Goal: Task Accomplishment & Management: Manage account settings

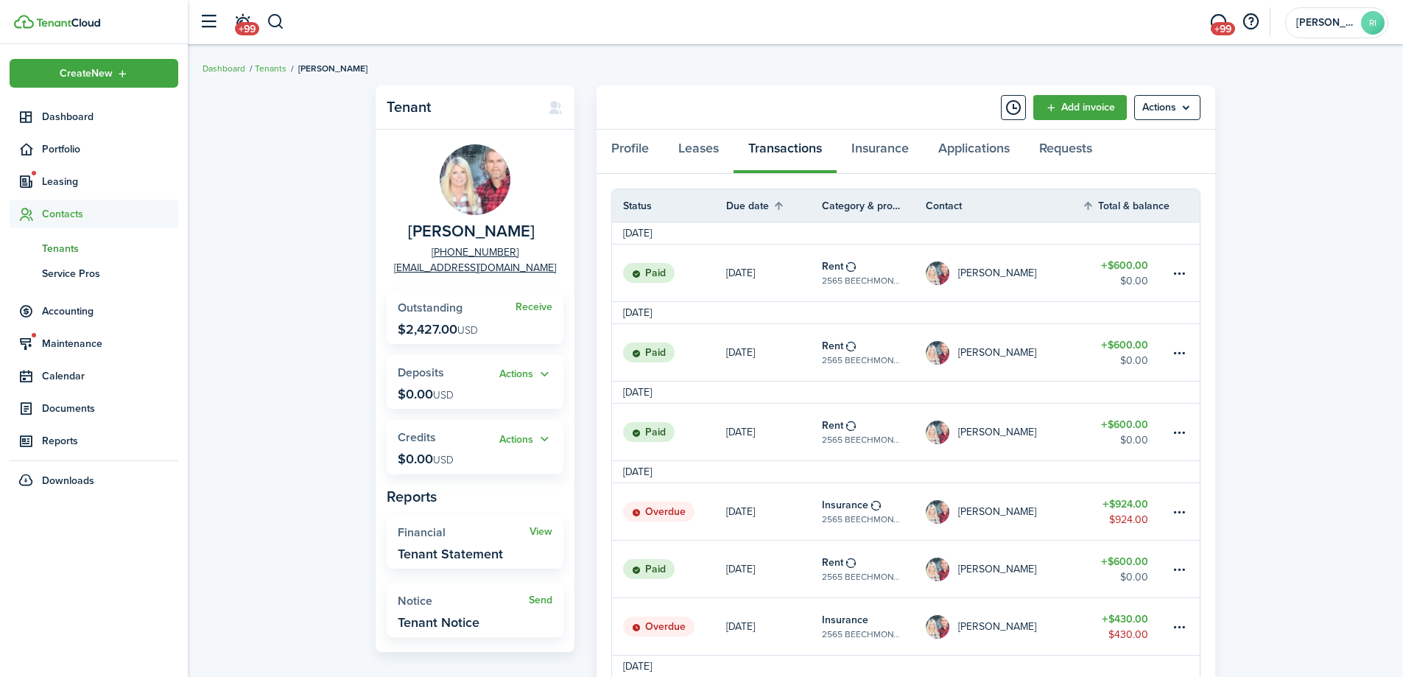
click at [64, 245] on span "Tenants" at bounding box center [110, 248] width 136 height 15
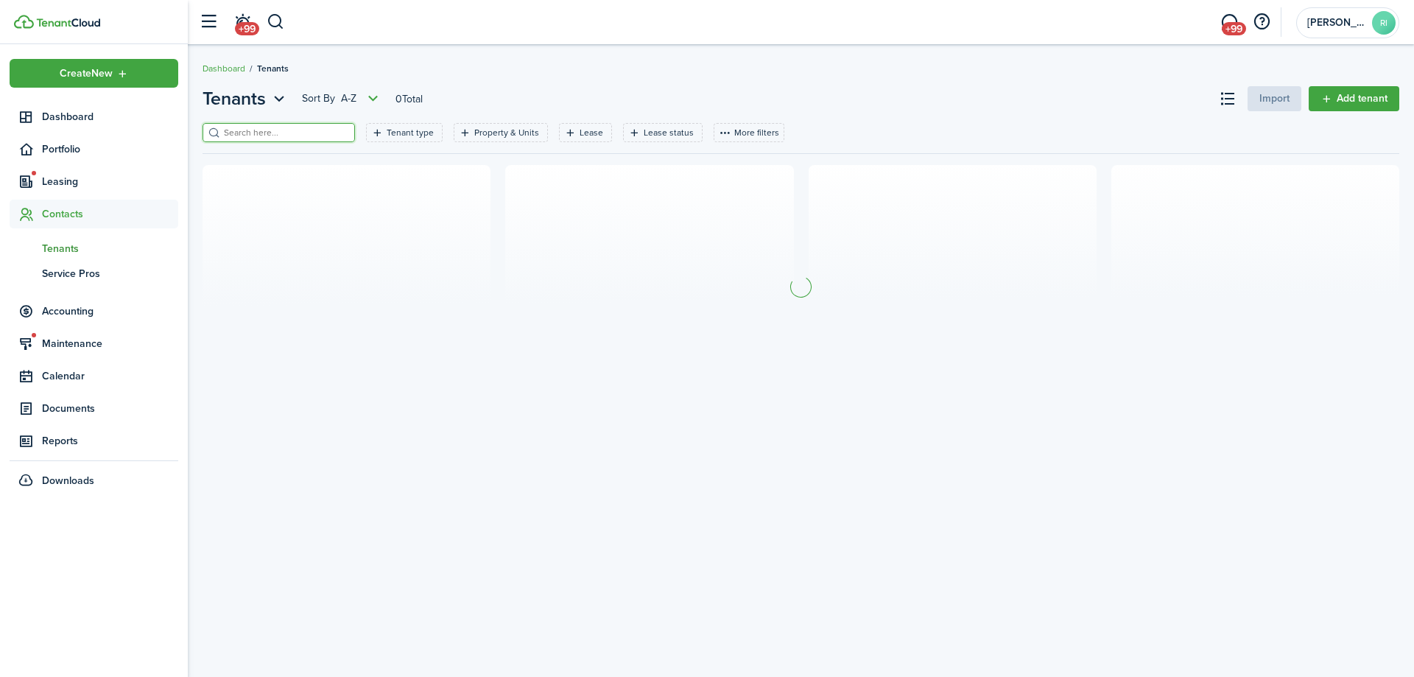
click at [303, 138] on input "search" at bounding box center [285, 133] width 130 height 14
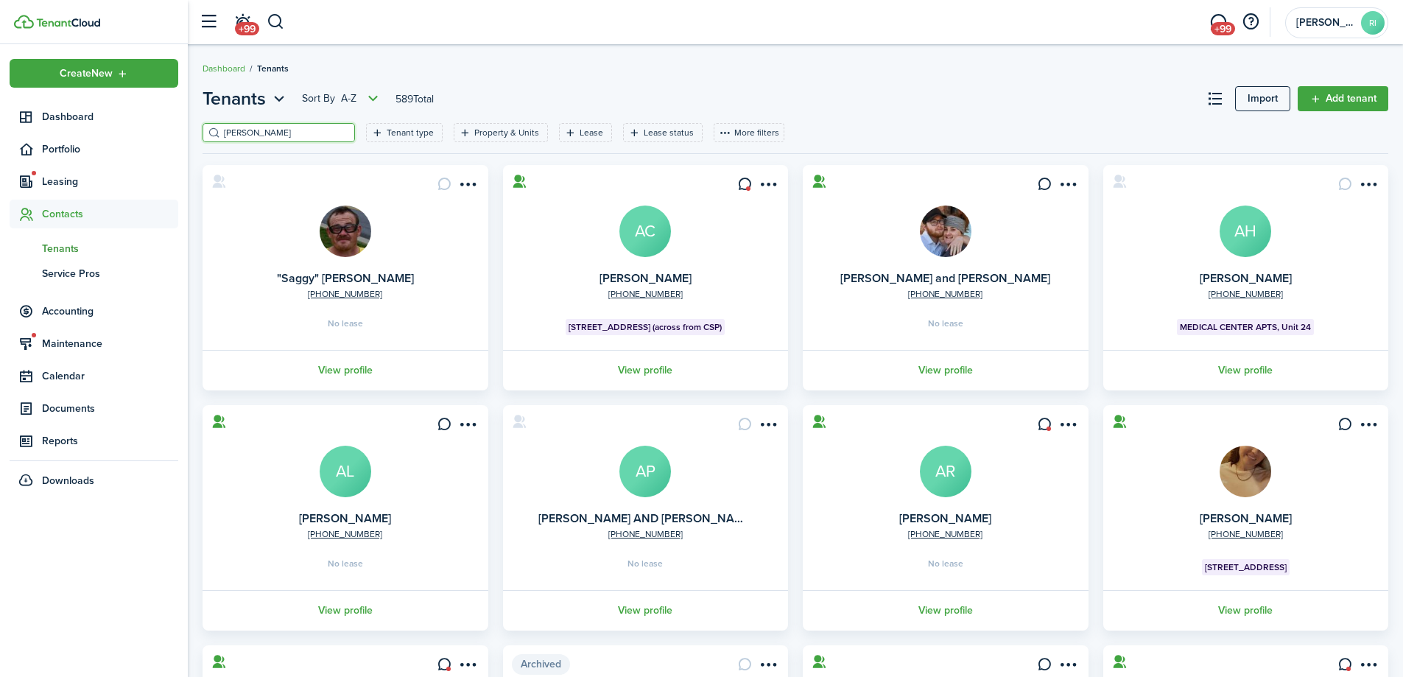
type input "[PERSON_NAME]"
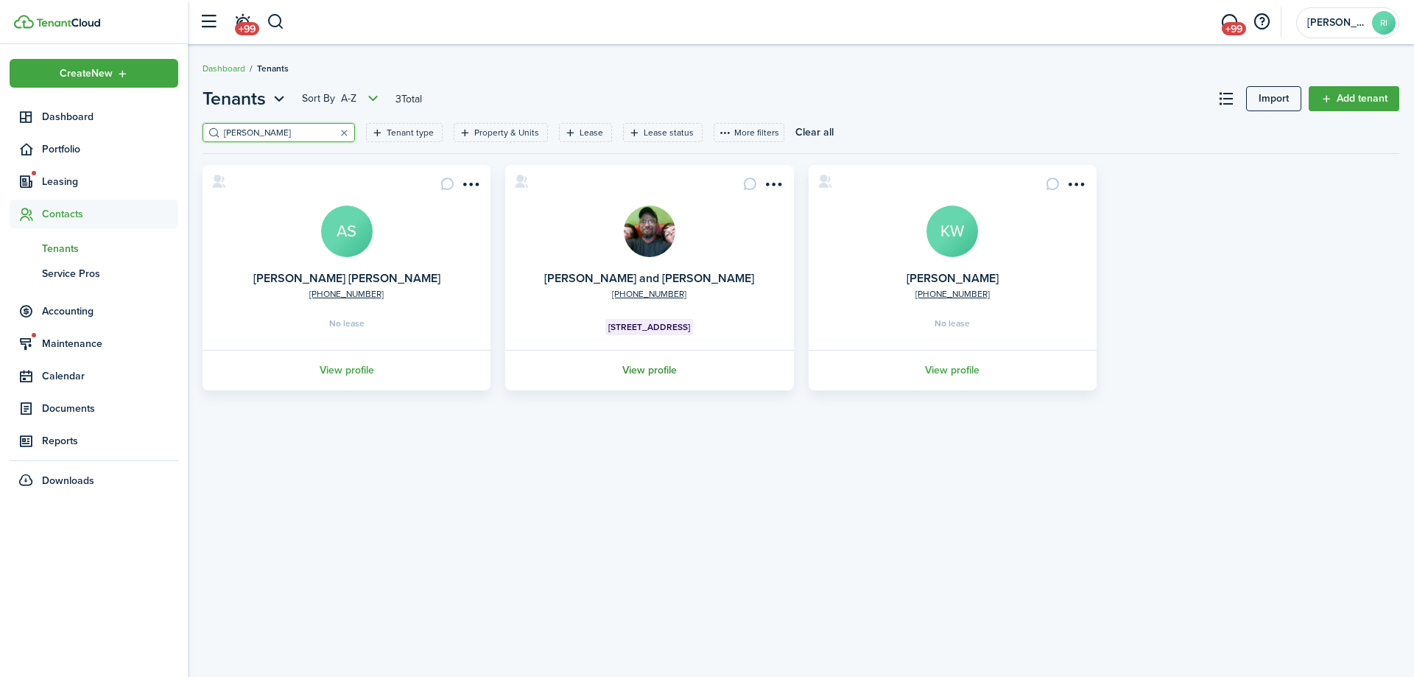
click at [647, 369] on link "View profile" at bounding box center [649, 370] width 292 height 41
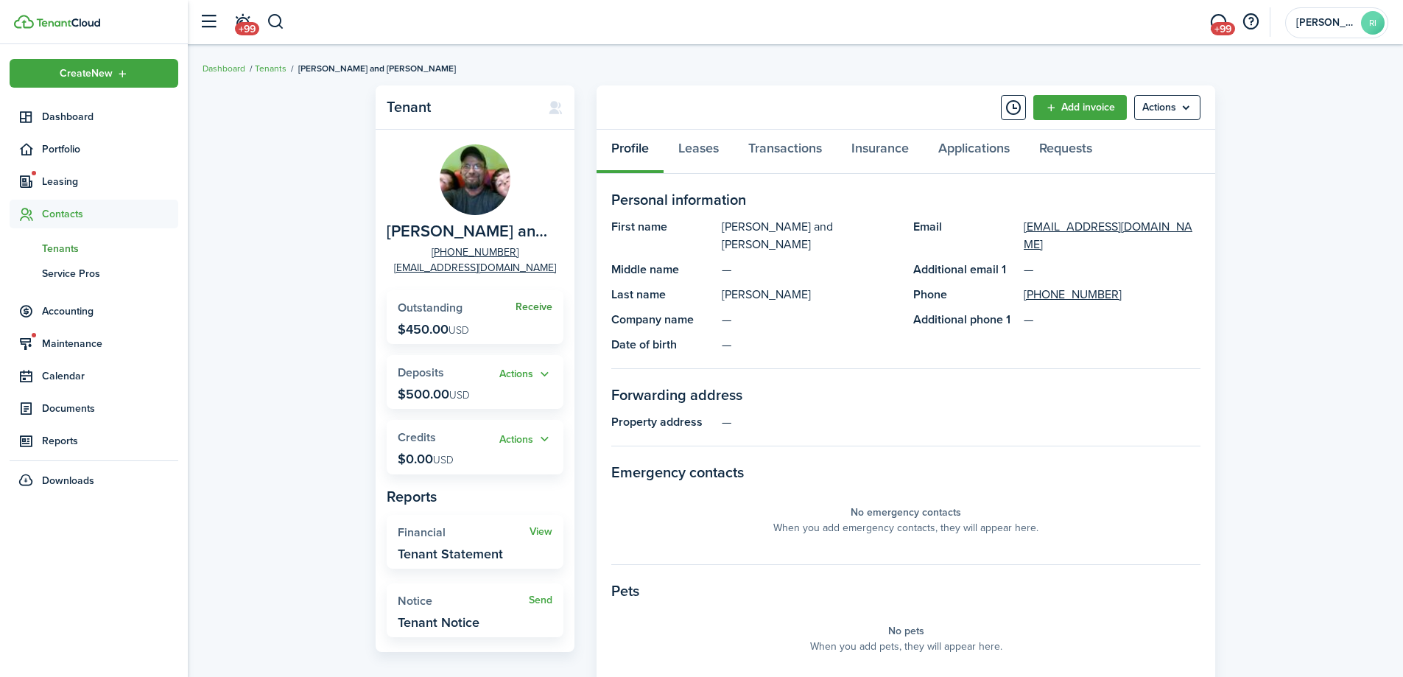
click at [532, 303] on link "Receive" at bounding box center [534, 307] width 37 height 12
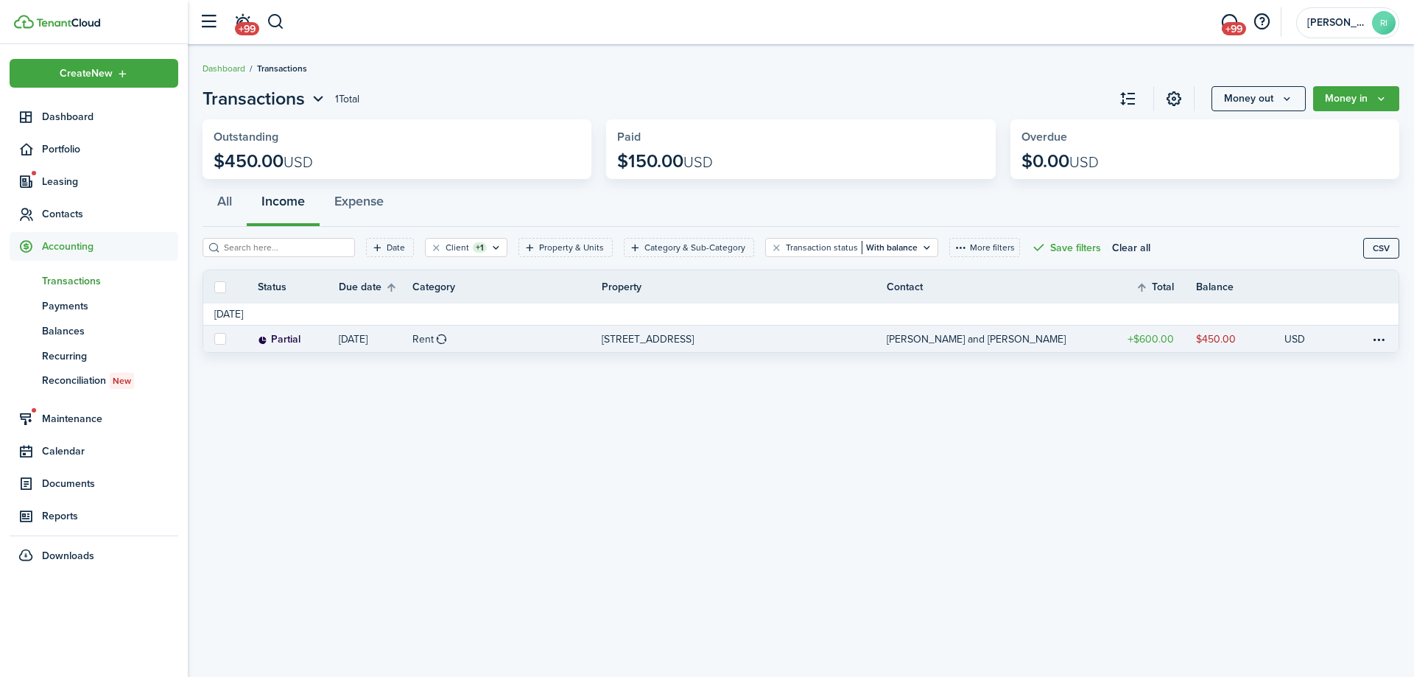
click at [219, 338] on label at bounding box center [220, 339] width 12 height 12
click at [214, 339] on input "checkbox" at bounding box center [214, 339] width 1 height 1
checkbox input "true"
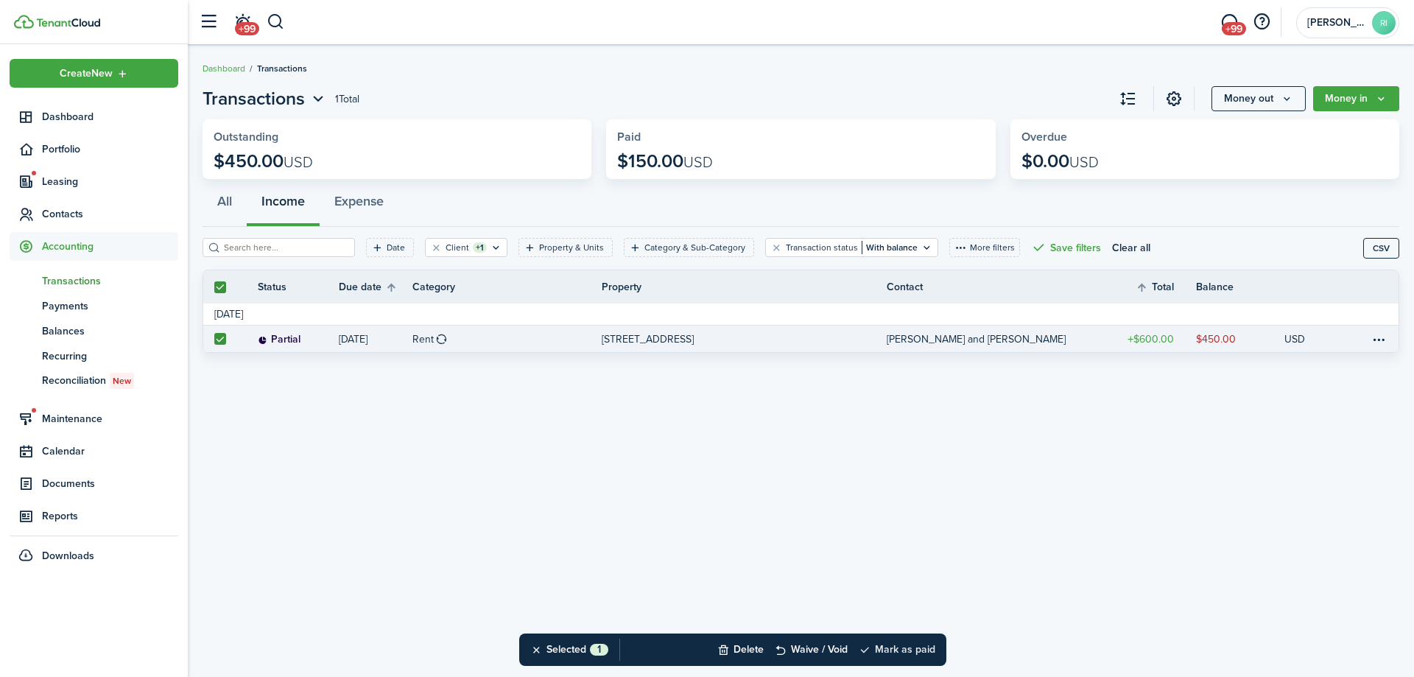
click at [895, 650] on button "Mark as paid" at bounding box center [897, 649] width 77 height 32
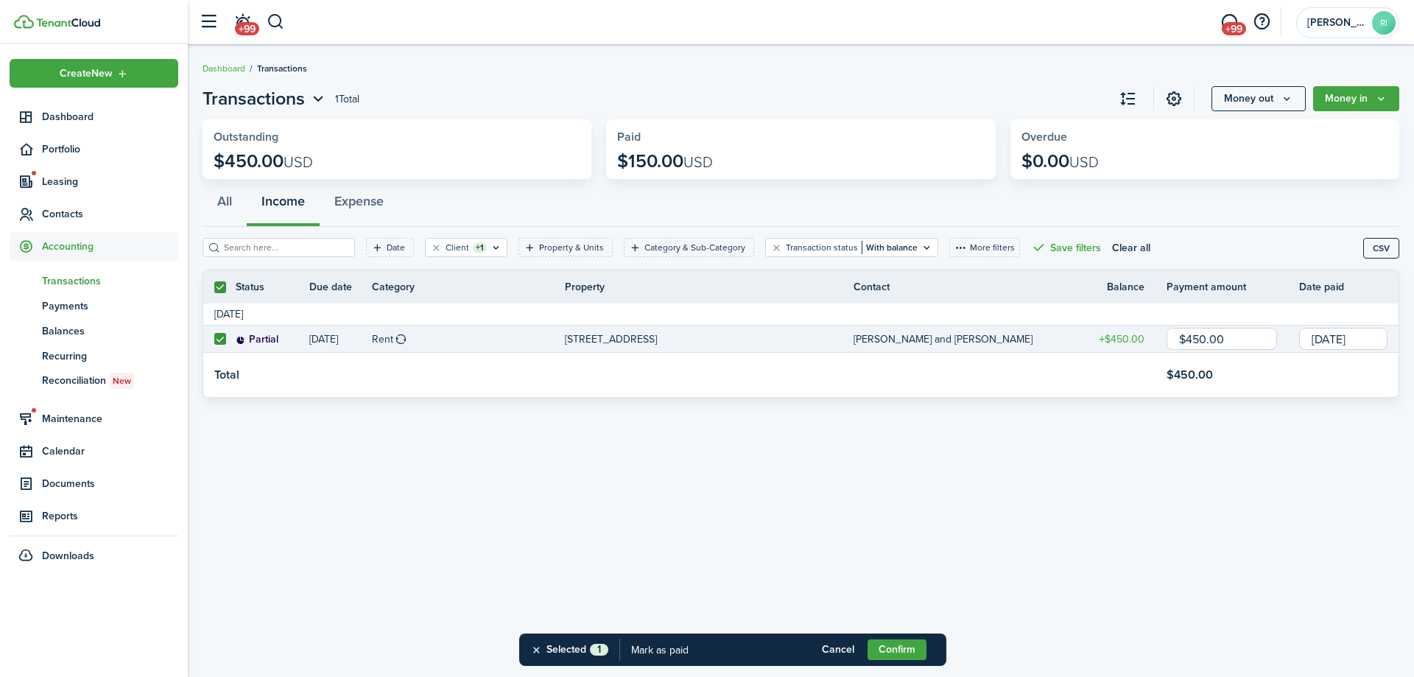
drag, startPoint x: 1156, startPoint y: 332, endPoint x: 1144, endPoint y: 331, distance: 11.1
click at [1147, 331] on tr "Partial [DATE] Rent [STREET_ADDRESS] [PERSON_NAME] and [PERSON_NAME] $450.00 $4…" at bounding box center [800, 339] width 1195 height 27
type input "$150.00"
click at [898, 649] on button "Confirm" at bounding box center [897, 649] width 59 height 21
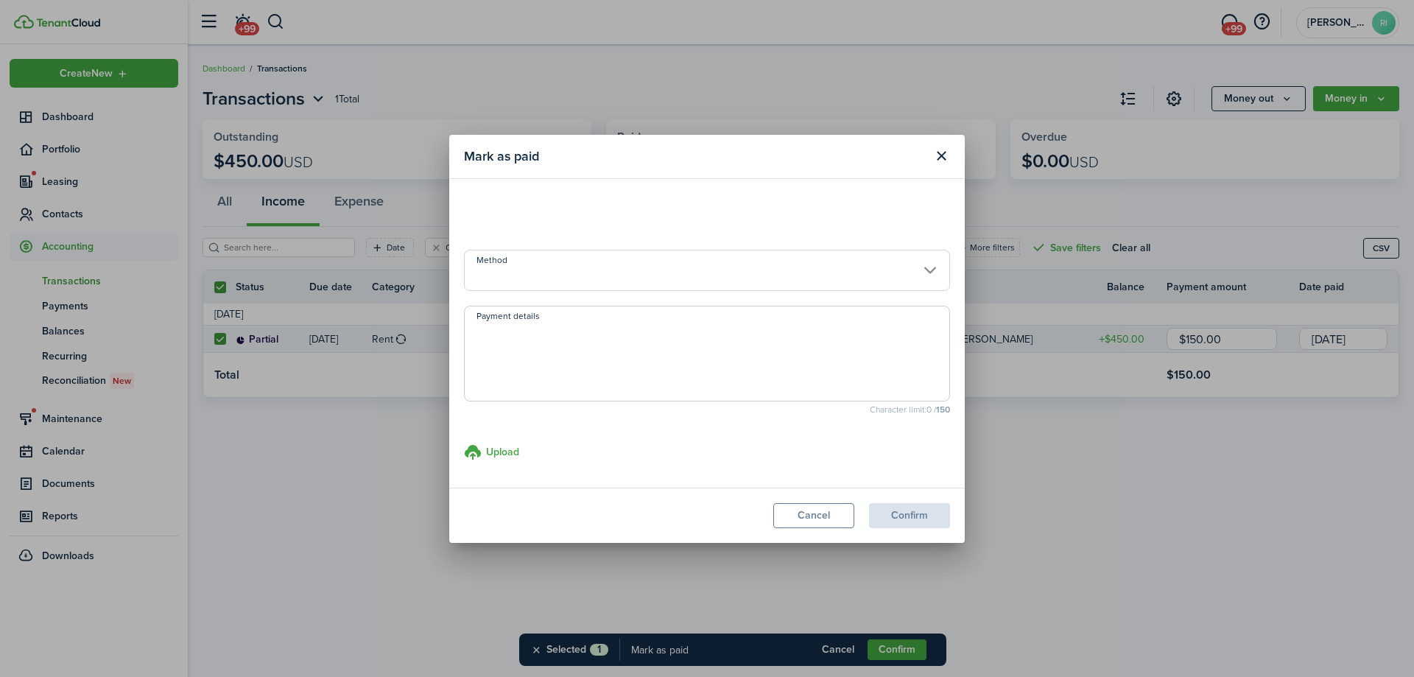
click at [660, 270] on input "Method" at bounding box center [707, 270] width 486 height 41
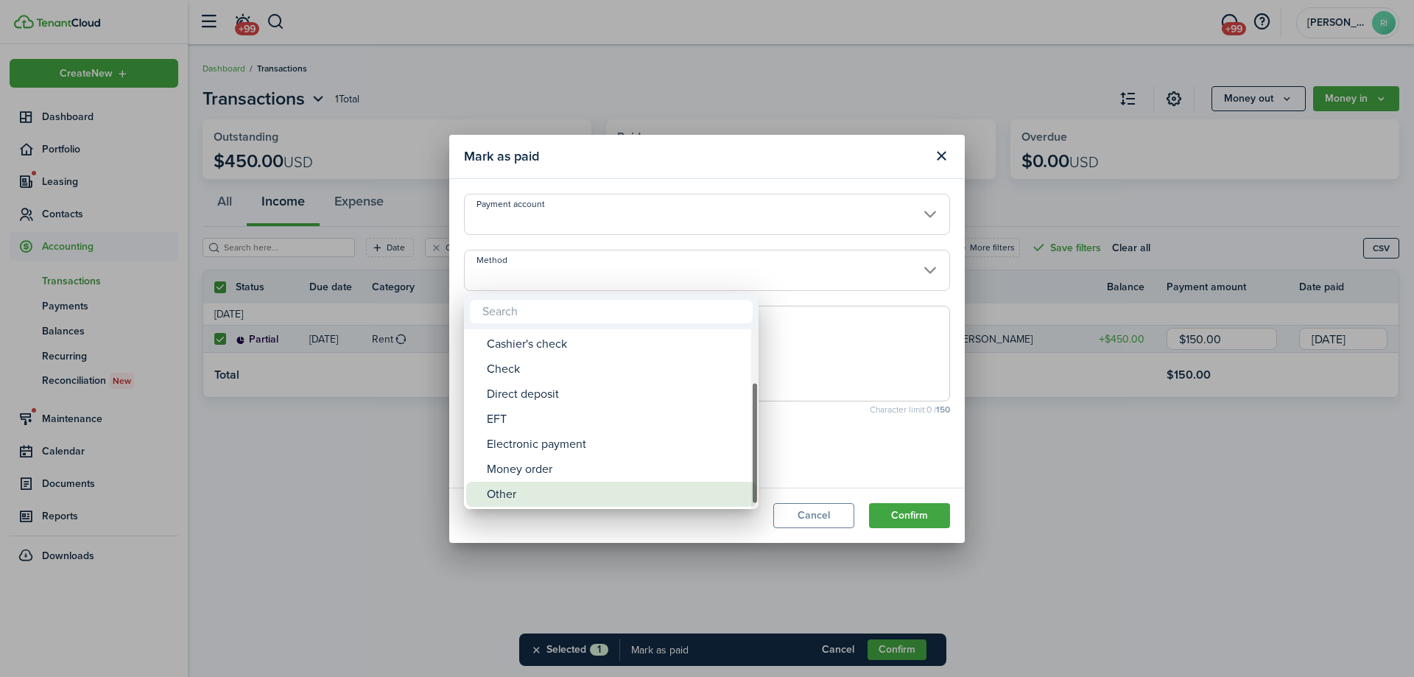
click at [616, 482] on div "Other" at bounding box center [617, 494] width 261 height 25
type input "Other"
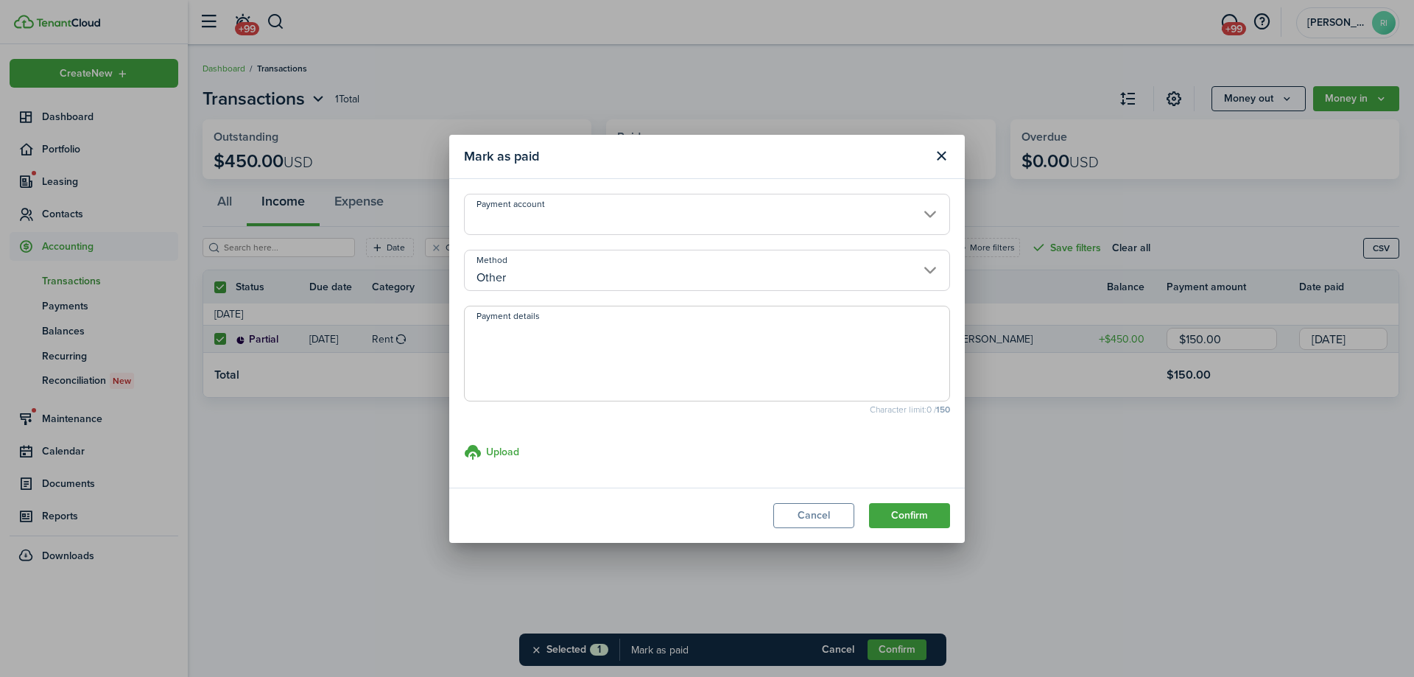
click at [641, 356] on textarea "Payment details" at bounding box center [707, 358] width 485 height 71
type textarea "took out of check"
click at [912, 516] on button "Confirm" at bounding box center [909, 515] width 81 height 25
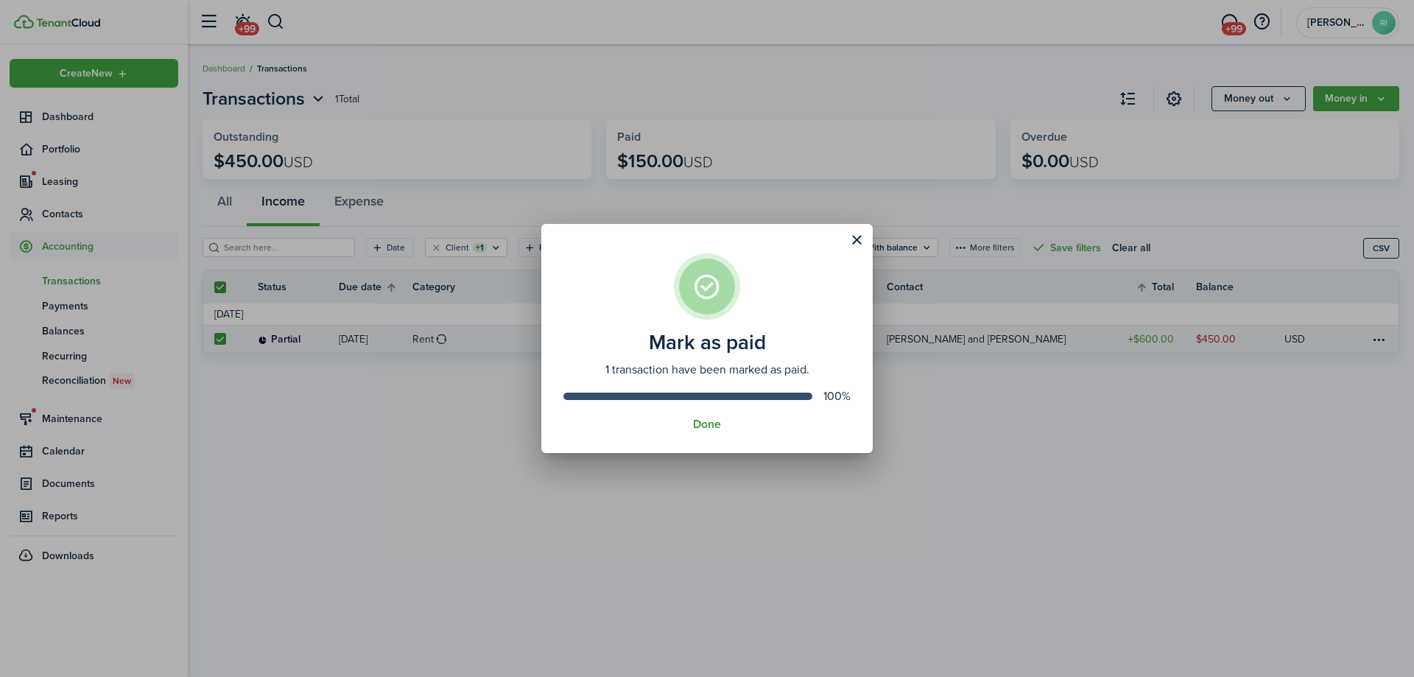
click at [715, 424] on button "Done" at bounding box center [707, 424] width 28 height 13
